Goal: Transaction & Acquisition: Purchase product/service

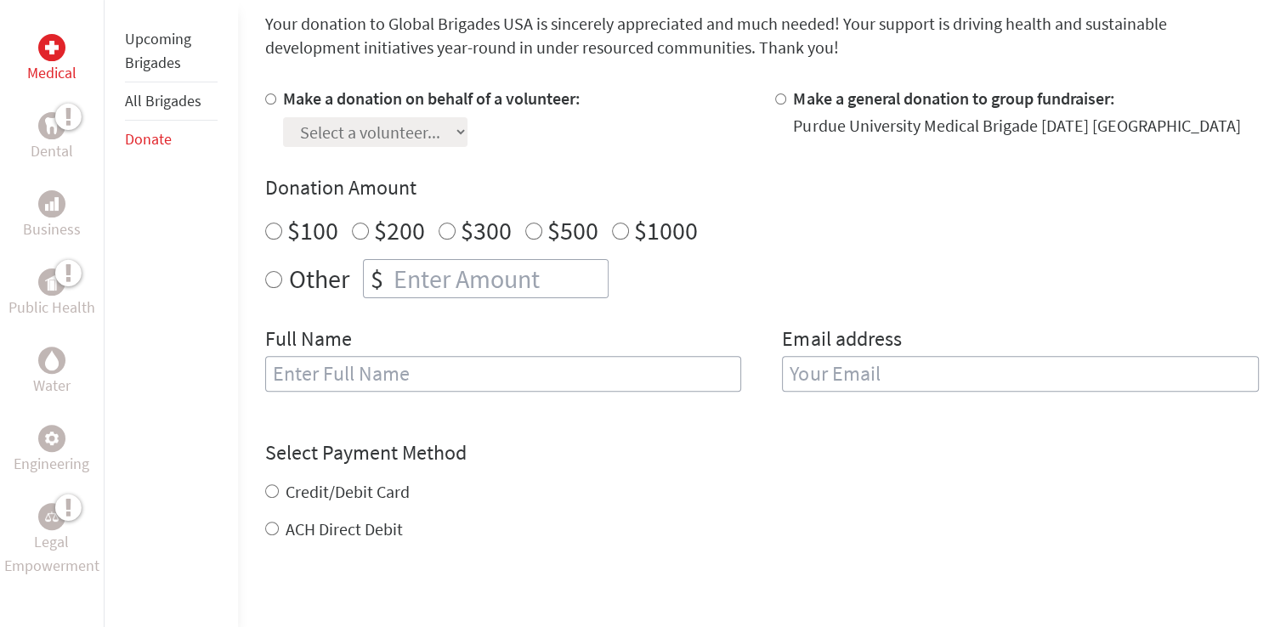
scroll to position [464, 0]
click at [811, 114] on div "Purdue University Medical Brigade [DATE] [GEOGRAPHIC_DATA]" at bounding box center [1016, 124] width 447 height 24
click at [789, 96] on div at bounding box center [784, 115] width 18 height 60
click at [772, 97] on div "Make a donation on behalf of a volunteer: Select a volunteer... [PERSON_NAME] […" at bounding box center [761, 115] width 993 height 60
click at [778, 97] on input "Make a general donation to group fundraiser:" at bounding box center [780, 97] width 11 height 11
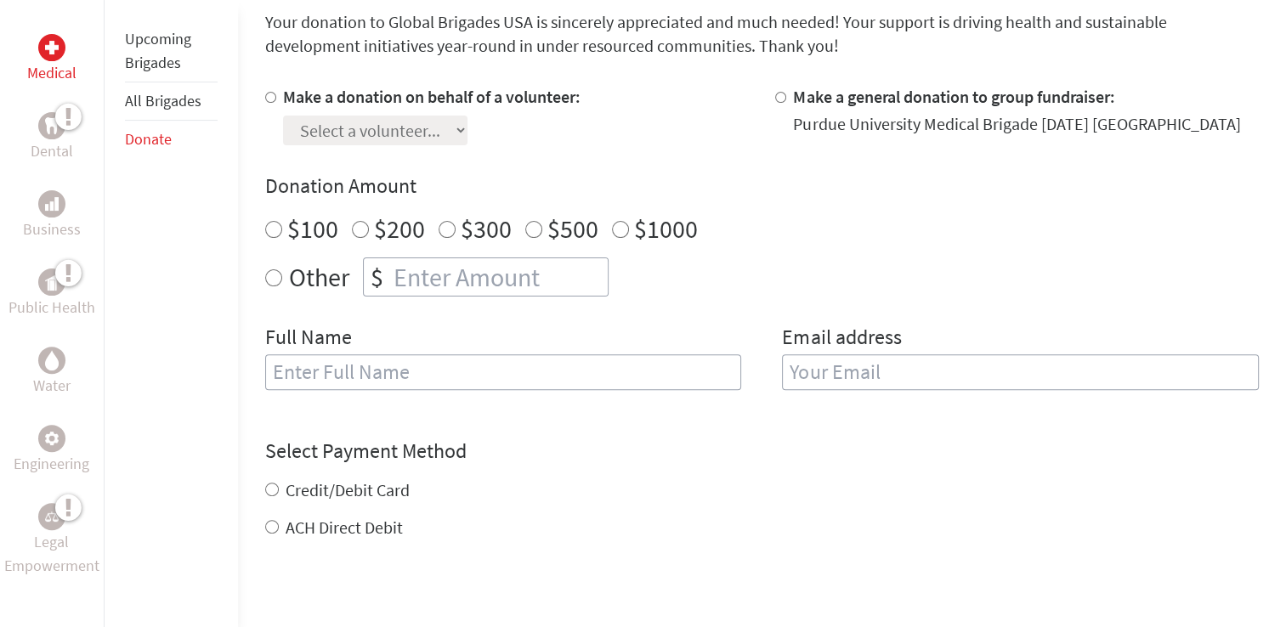
radio input "true"
click at [461, 280] on input "number" at bounding box center [499, 276] width 218 height 37
type input "1"
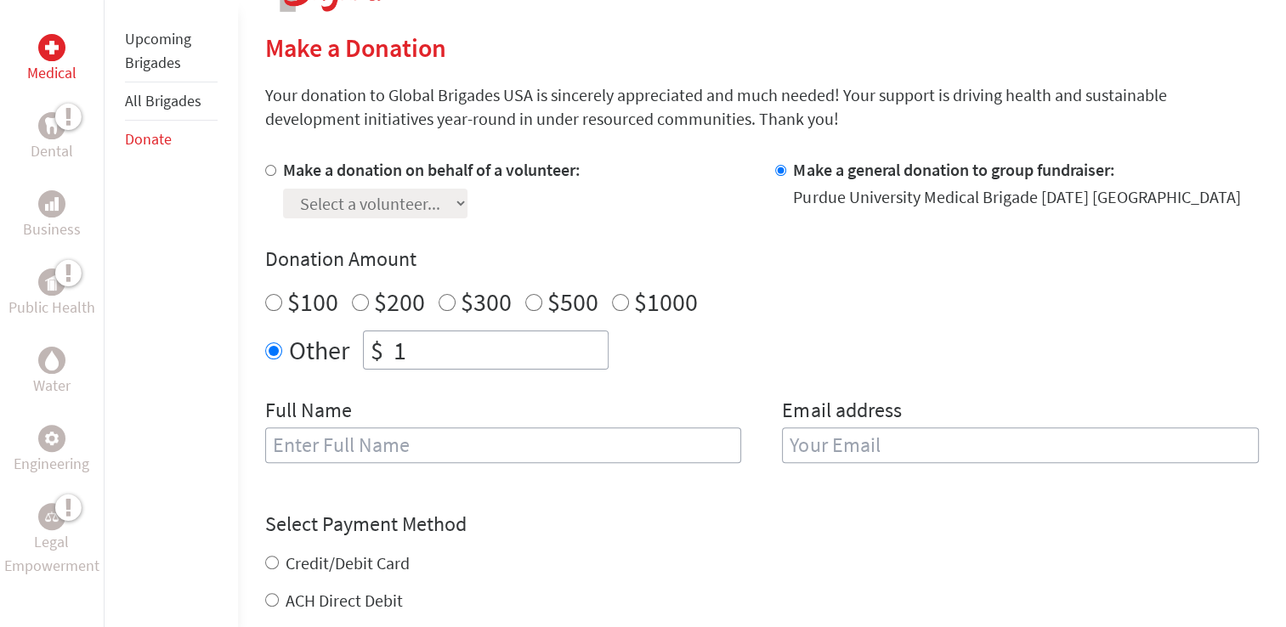
scroll to position [438, 0]
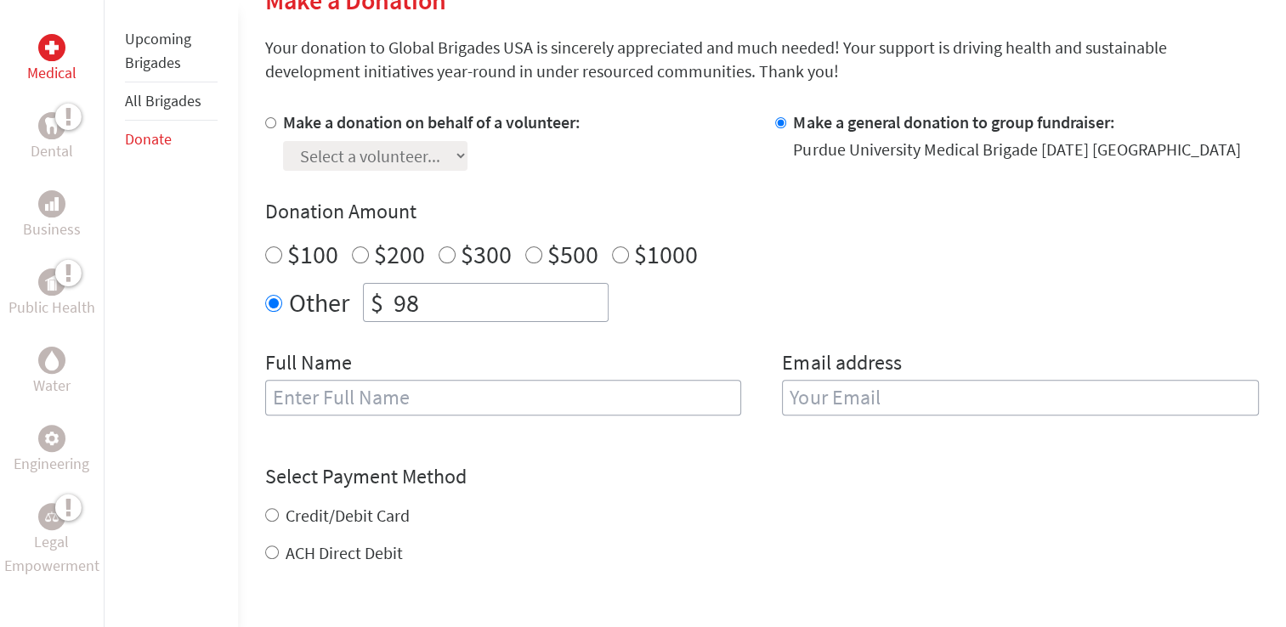
type input "98"
click at [461, 408] on input "text" at bounding box center [503, 398] width 477 height 36
click at [461, 408] on input "[PERSON_NAME]" at bounding box center [503, 398] width 477 height 36
type input "[PERSON_NAME]"
type input "[EMAIL_ADDRESS][DOMAIN_NAME]"
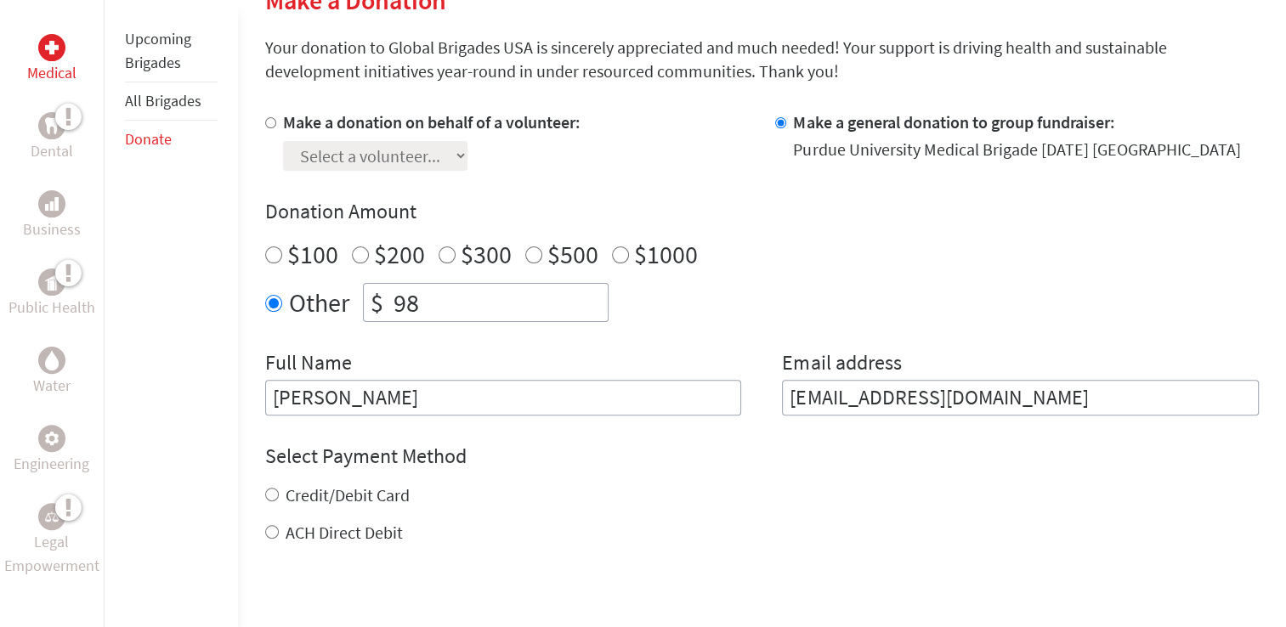
click at [313, 489] on label "Credit/Debit Card" at bounding box center [348, 494] width 124 height 21
click at [279, 489] on input "Credit/Debit Card" at bounding box center [272, 495] width 14 height 14
radio input "true"
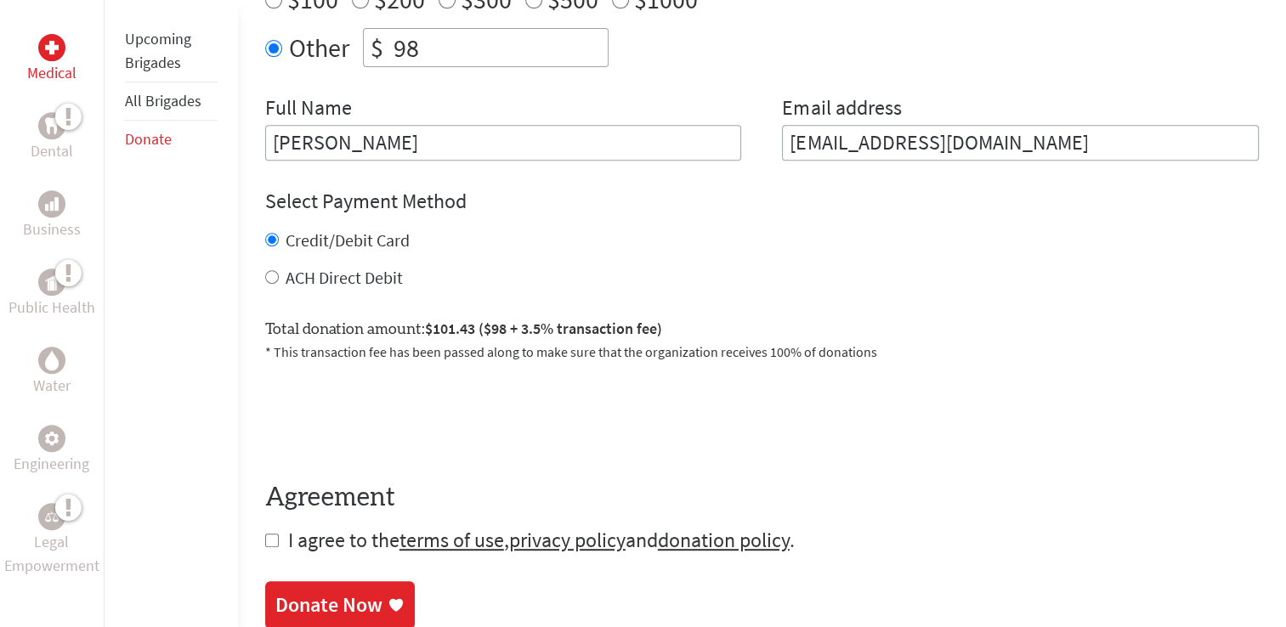
scroll to position [201, 0]
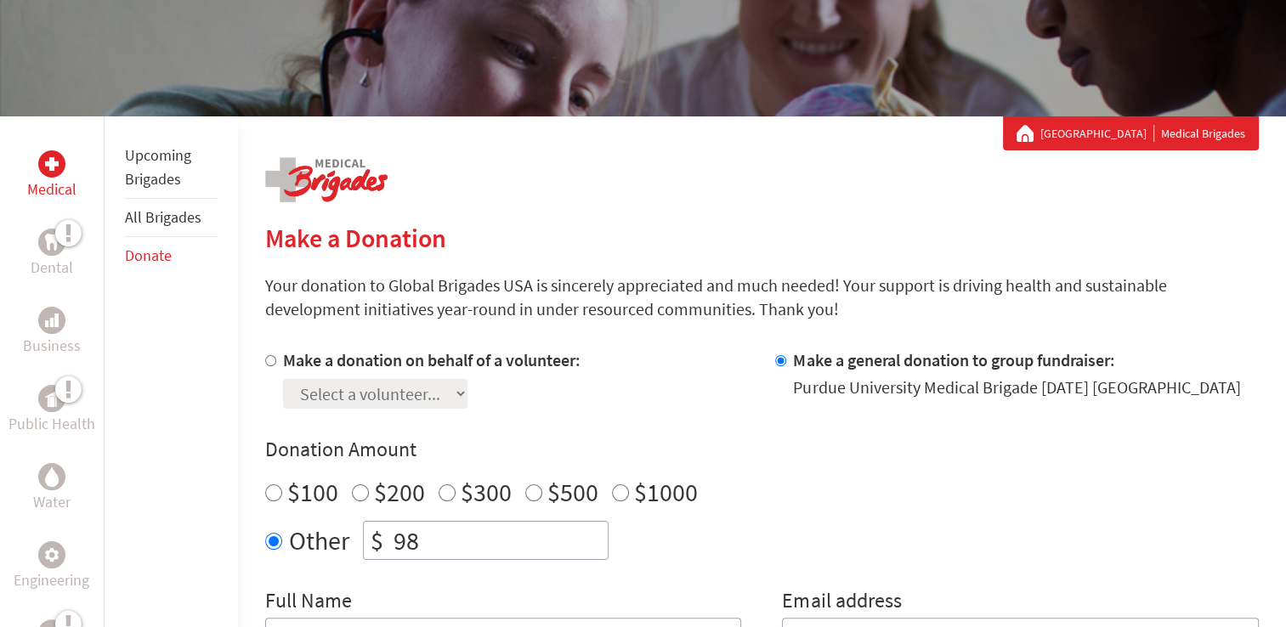
click at [466, 539] on input "98" at bounding box center [499, 540] width 218 height 37
type input "97"
click at [670, 533] on div "Other $ 97" at bounding box center [761, 540] width 993 height 39
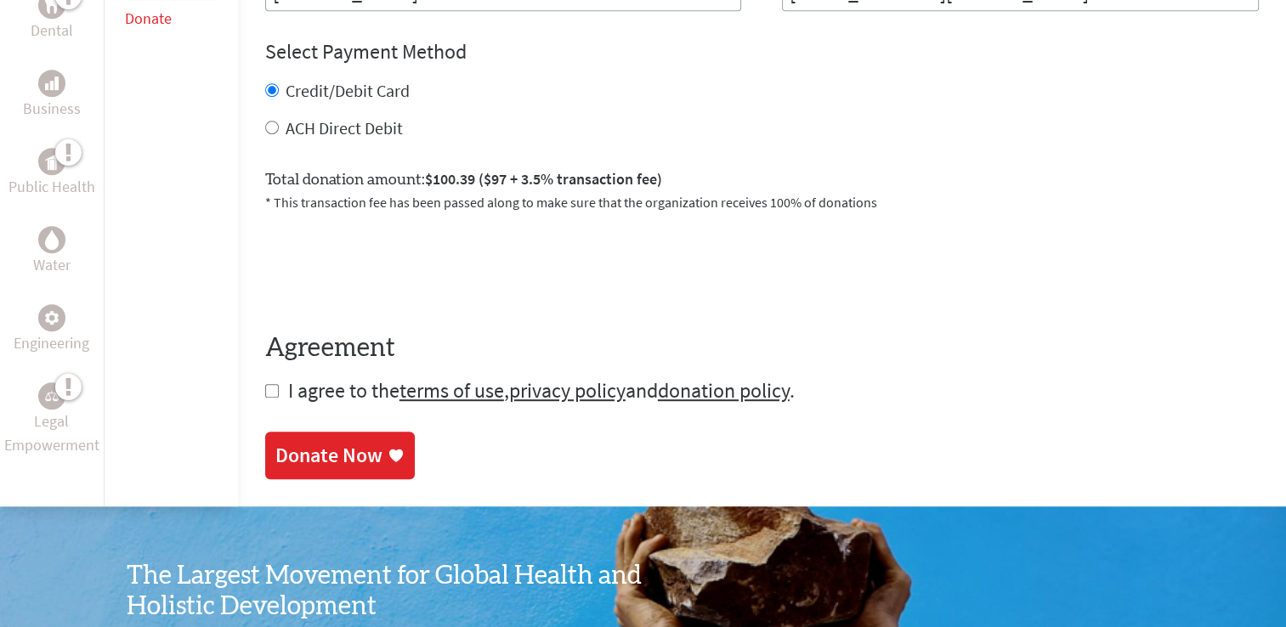
scroll to position [846, 0]
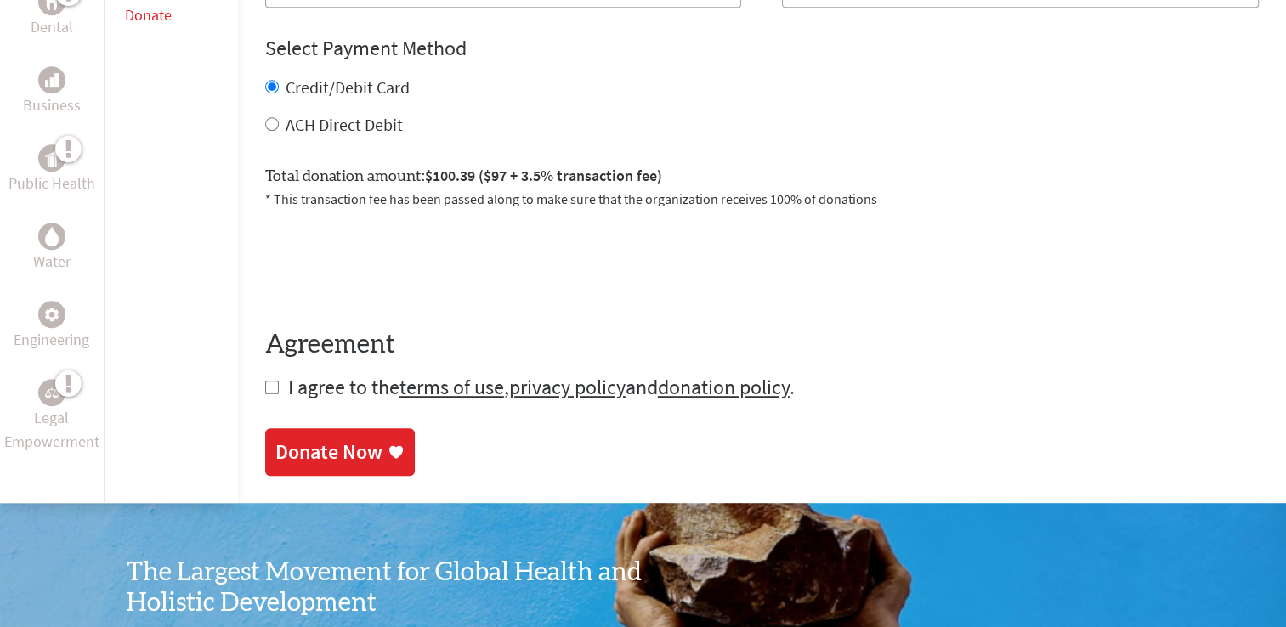
click at [275, 381] on input "checkbox" at bounding box center [272, 388] width 14 height 14
checkbox input "true"
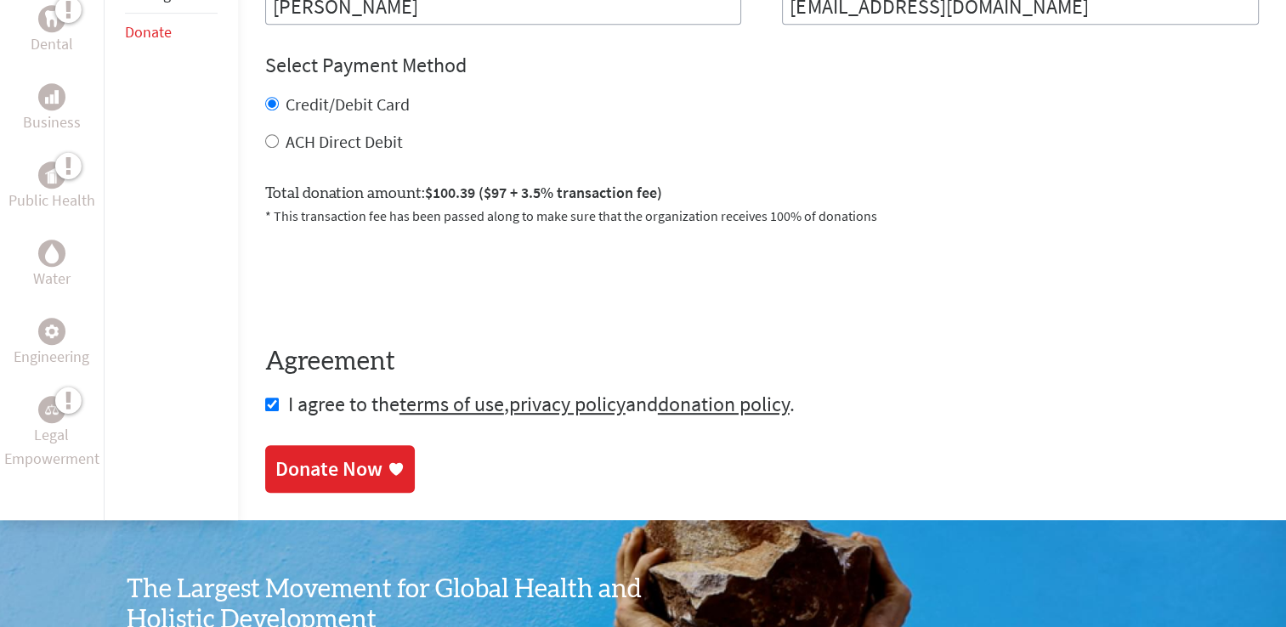
scroll to position [835, 0]
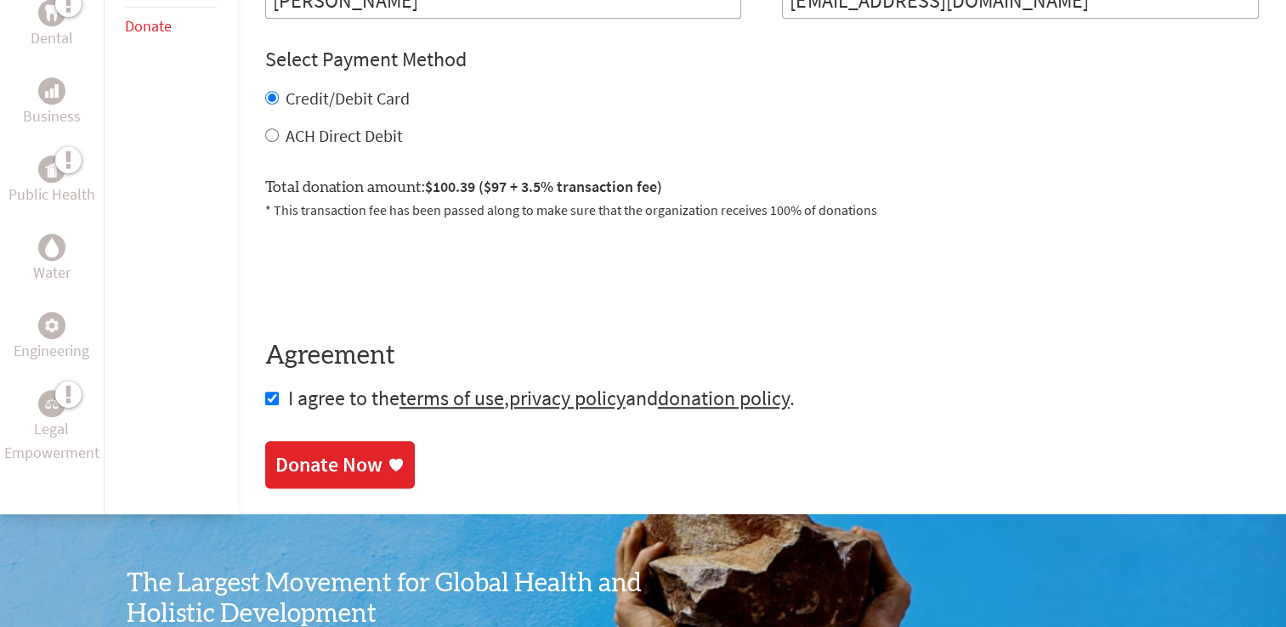
click at [326, 462] on div "Donate Now" at bounding box center [328, 464] width 107 height 27
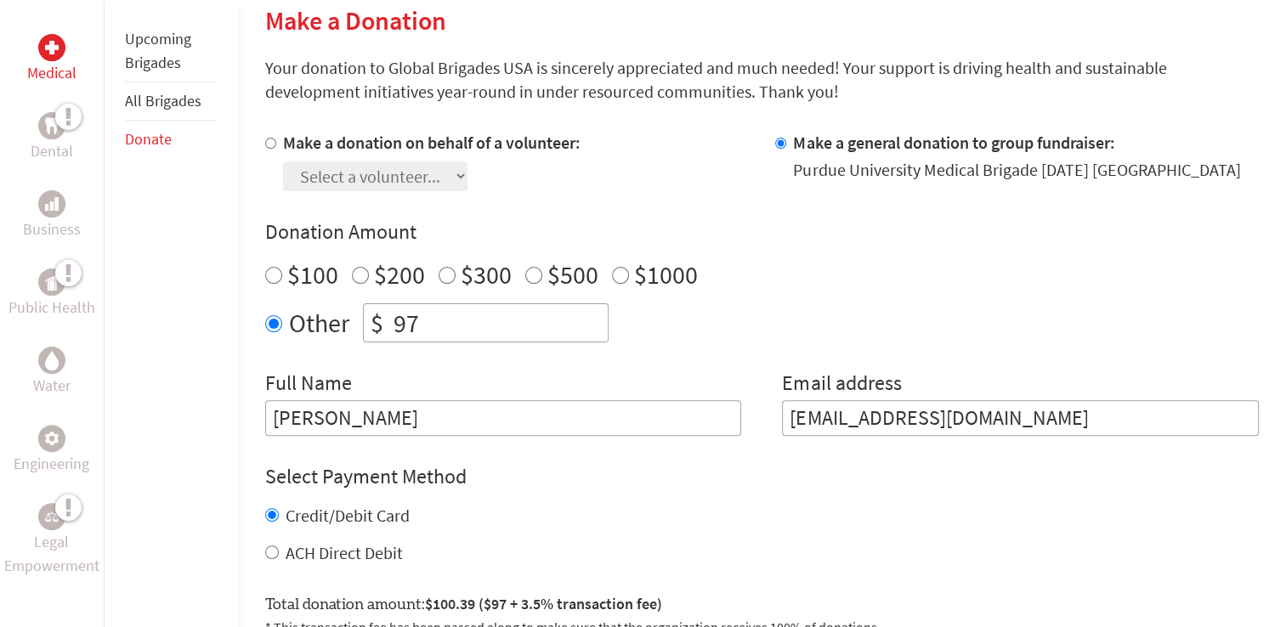
scroll to position [424, 0]
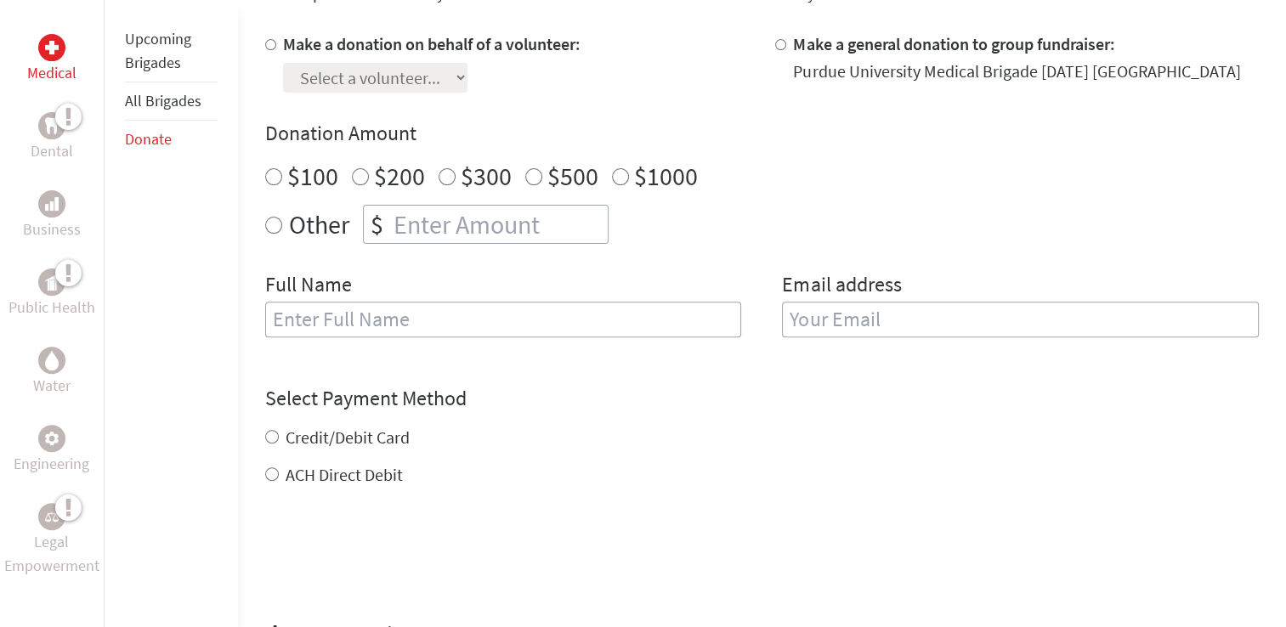
scroll to position [546, 0]
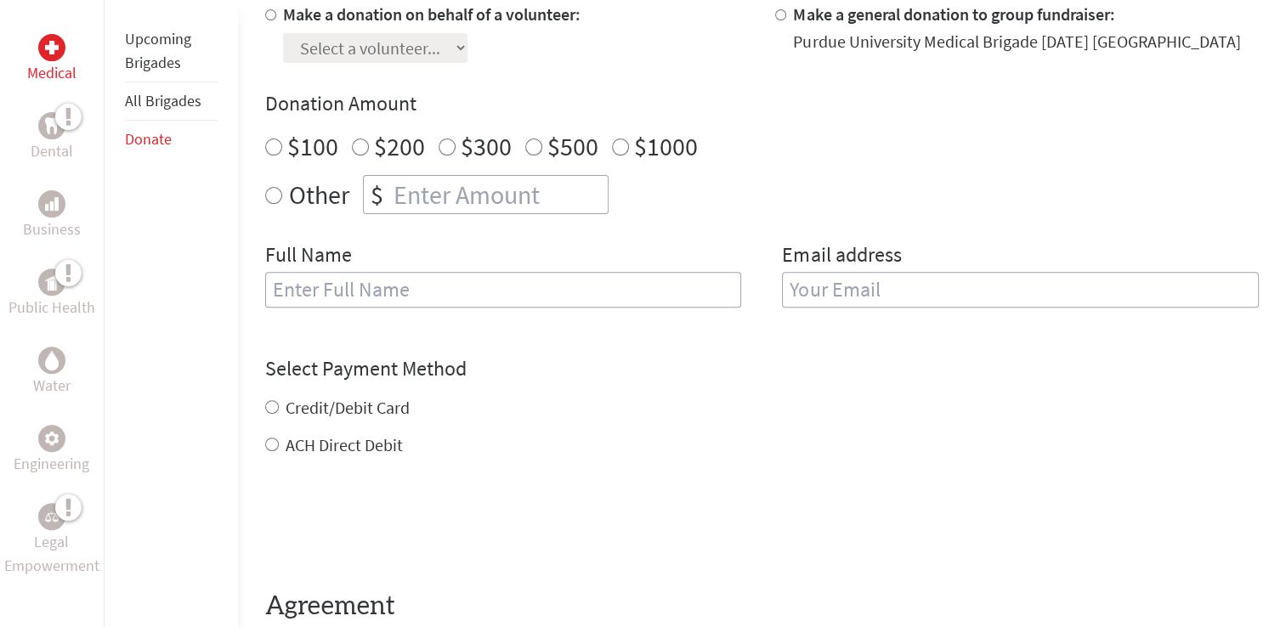
click at [803, 20] on label "Make a general donation to group fundraiser:" at bounding box center [953, 13] width 321 height 21
click at [786, 20] on input "Make a general donation to group fundraiser:" at bounding box center [780, 14] width 11 height 11
radio input "true"
click at [563, 189] on input "number" at bounding box center [499, 194] width 218 height 37
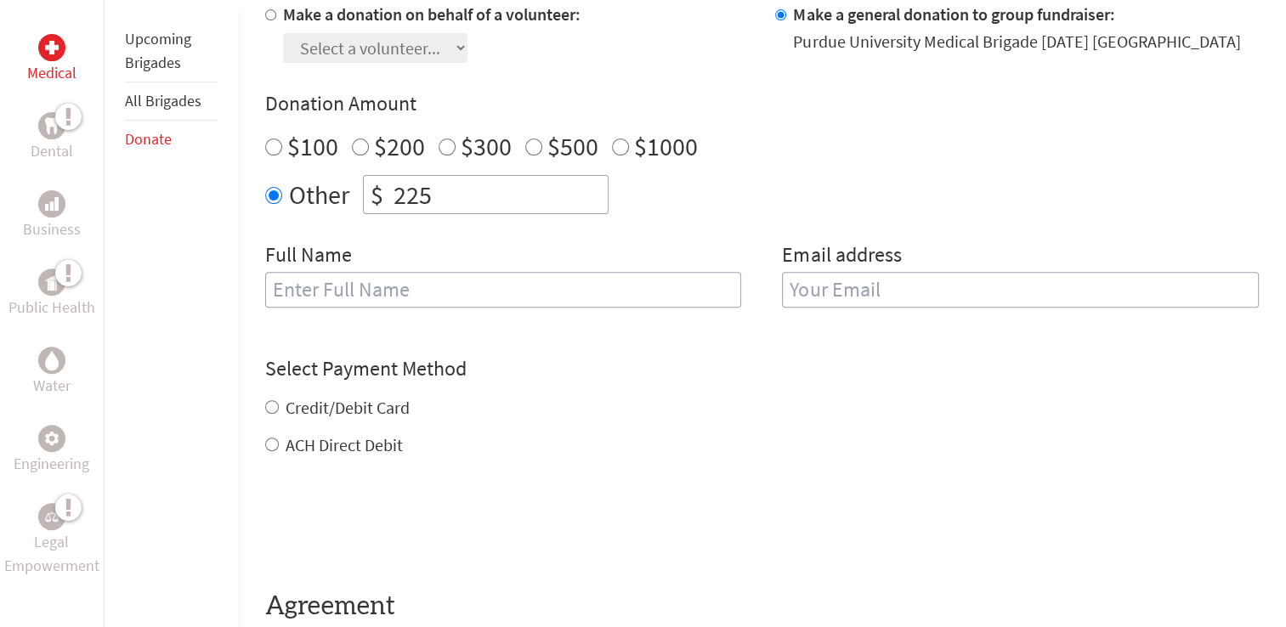
type input "225"
click at [517, 289] on input "text" at bounding box center [503, 290] width 477 height 36
type input "[PERSON_NAME]"
type input "[EMAIL_ADDRESS][DOMAIN_NAME]"
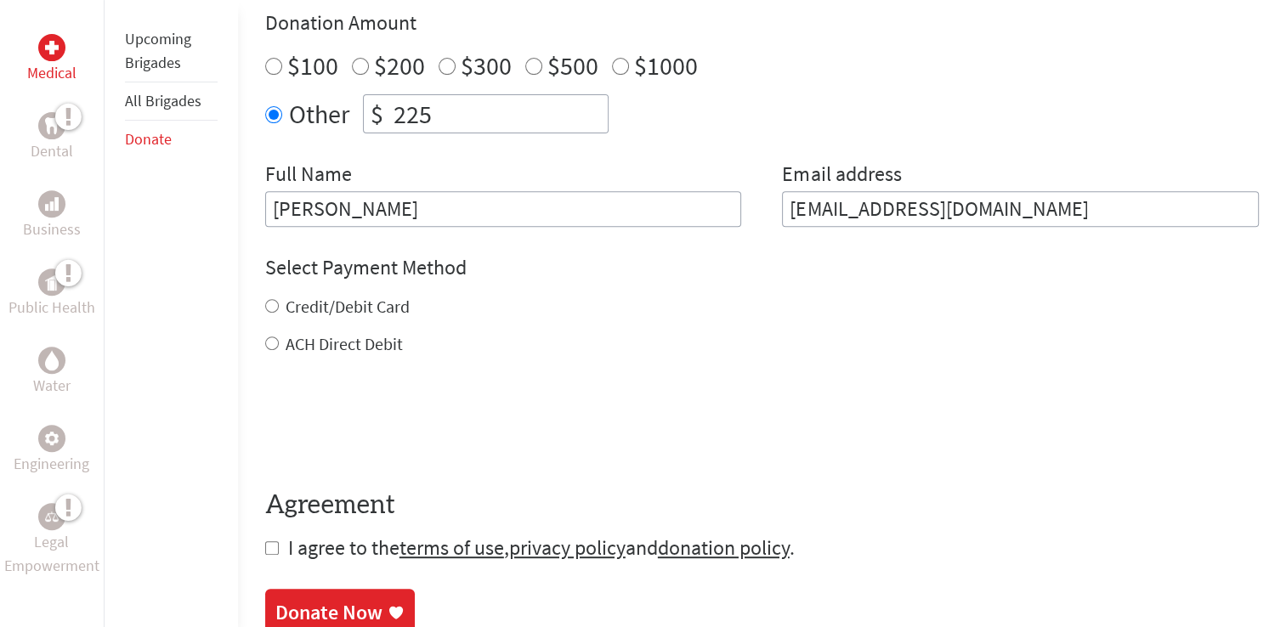
scroll to position [651, 0]
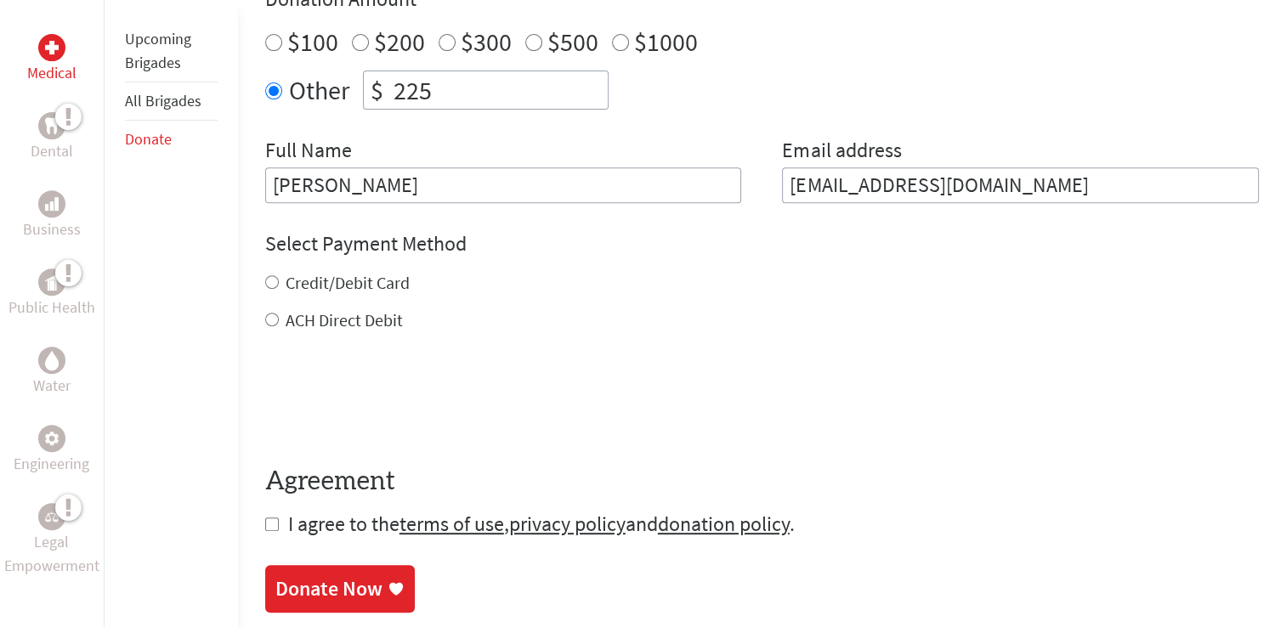
click at [347, 274] on label "Credit/Debit Card" at bounding box center [348, 282] width 124 height 21
click at [279, 275] on input "Credit/Debit Card" at bounding box center [272, 282] width 14 height 14
radio input "true"
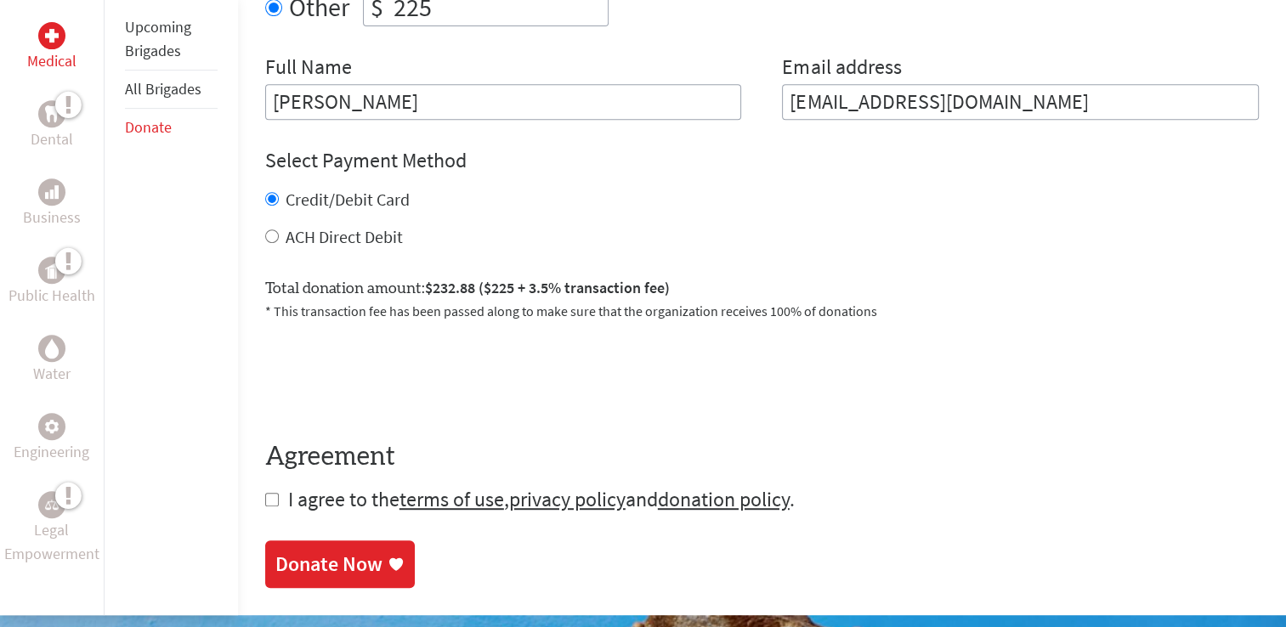
scroll to position [761, 0]
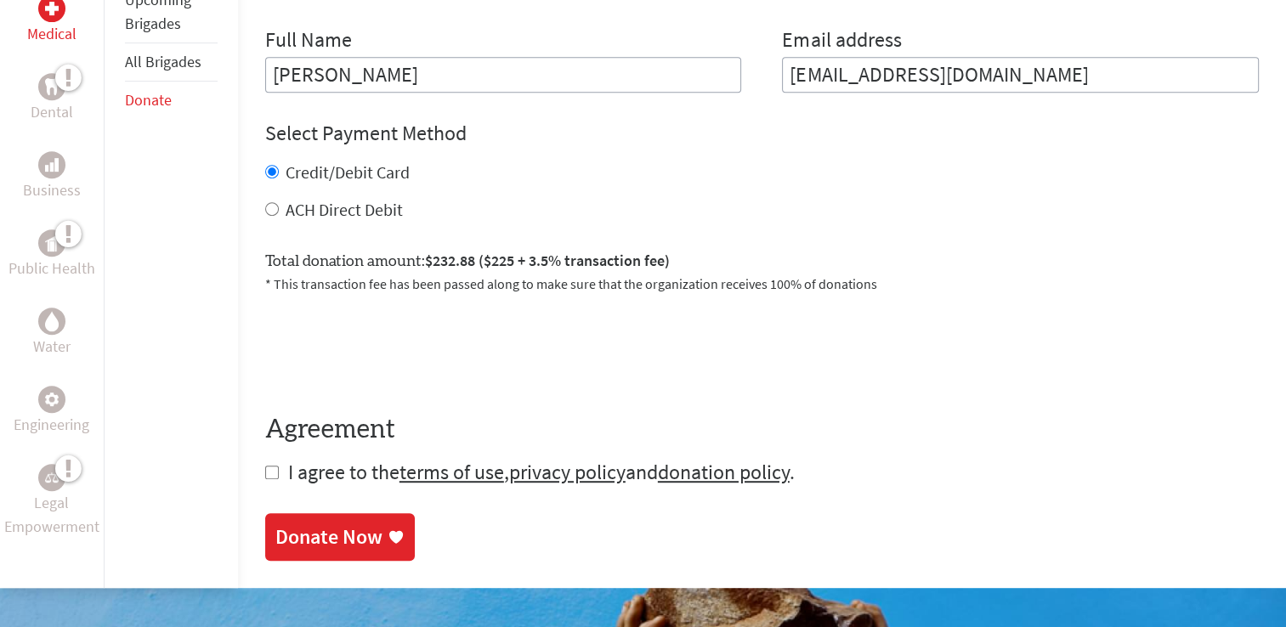
click at [272, 482] on form "Make a donation on behalf of a volunteer: Select a volunteer... Elizabeth Hirsc…" at bounding box center [761, 137] width 993 height 698
click at [272, 473] on input "checkbox" at bounding box center [272, 473] width 14 height 14
checkbox input "true"
click at [320, 540] on div "Donate Now" at bounding box center [328, 538] width 107 height 27
